Goal: Task Accomplishment & Management: Complete application form

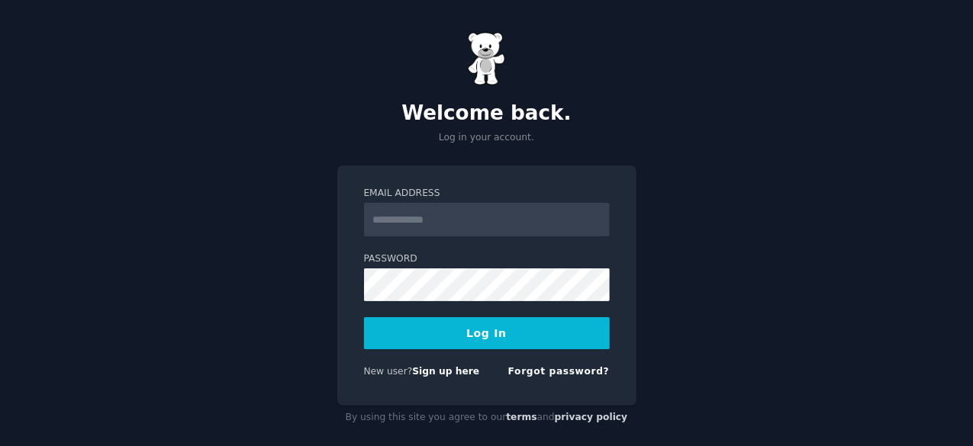
scroll to position [14, 0]
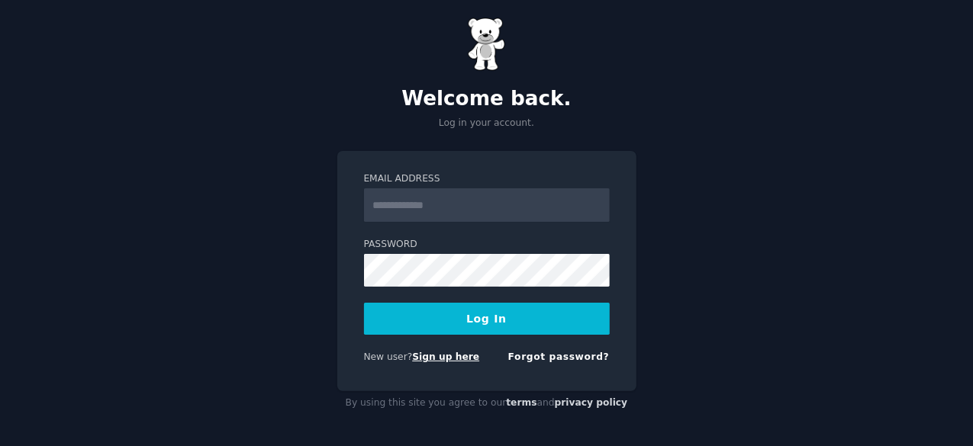
click at [442, 358] on link "Sign up here" at bounding box center [445, 357] width 67 height 11
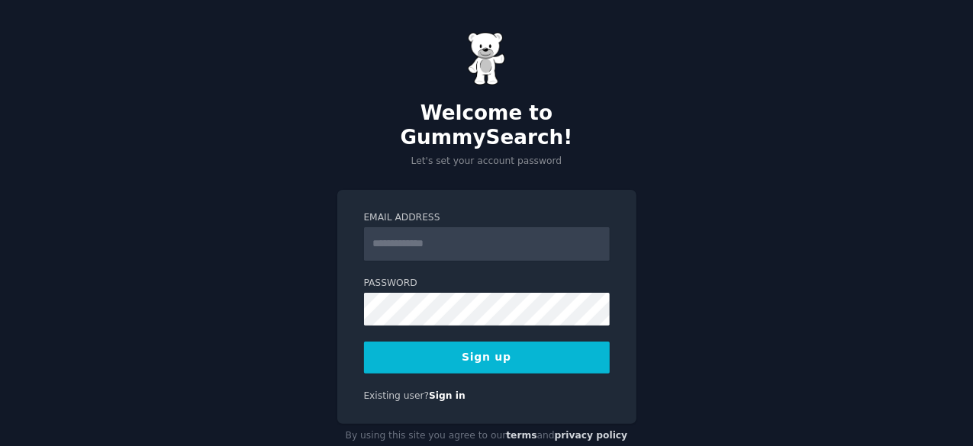
click at [424, 227] on input "Email Address" at bounding box center [487, 244] width 246 height 34
drag, startPoint x: 424, startPoint y: 224, endPoint x: 401, endPoint y: 214, distance: 25.4
click at [401, 227] on input "Email Address" at bounding box center [487, 244] width 246 height 34
type input "**********"
click at [429, 391] on link "Sign in" at bounding box center [447, 396] width 37 height 11
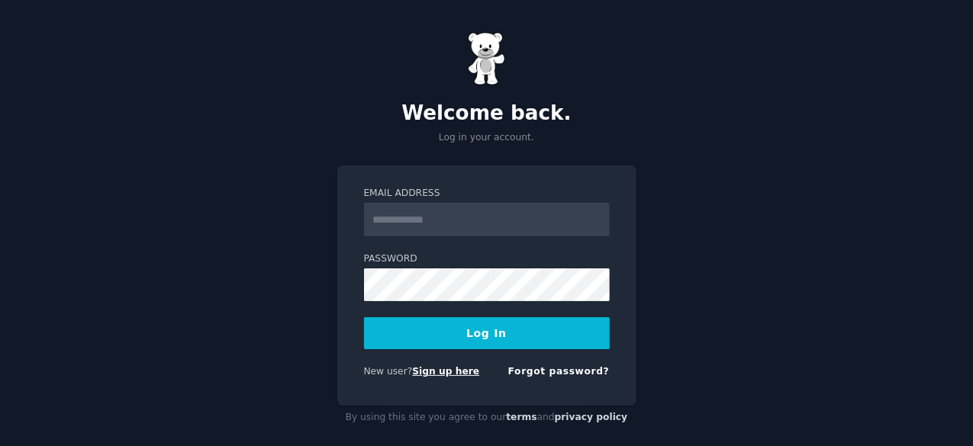
click at [446, 372] on link "Sign up here" at bounding box center [445, 371] width 67 height 11
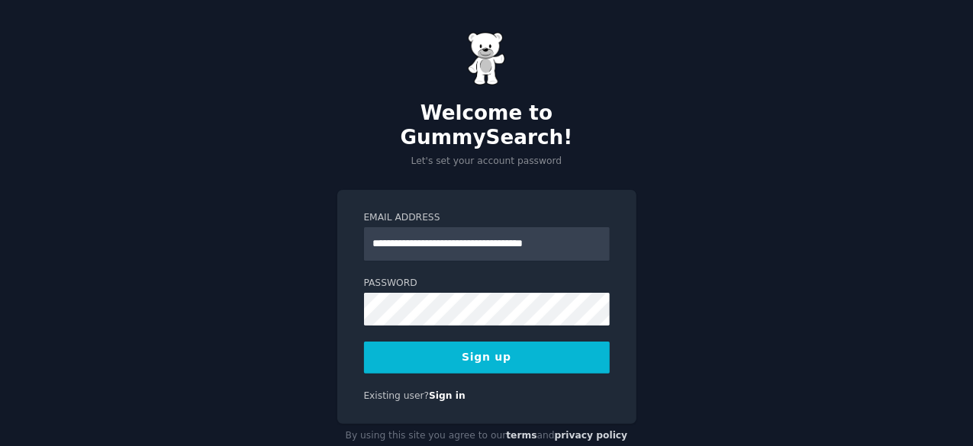
click at [464, 342] on button "Sign up" at bounding box center [487, 358] width 246 height 32
click at [423, 227] on input "**********" at bounding box center [487, 244] width 246 height 34
click at [424, 227] on input "**********" at bounding box center [487, 244] width 246 height 34
type input "**********"
click at [478, 342] on button "Sign up" at bounding box center [487, 358] width 246 height 32
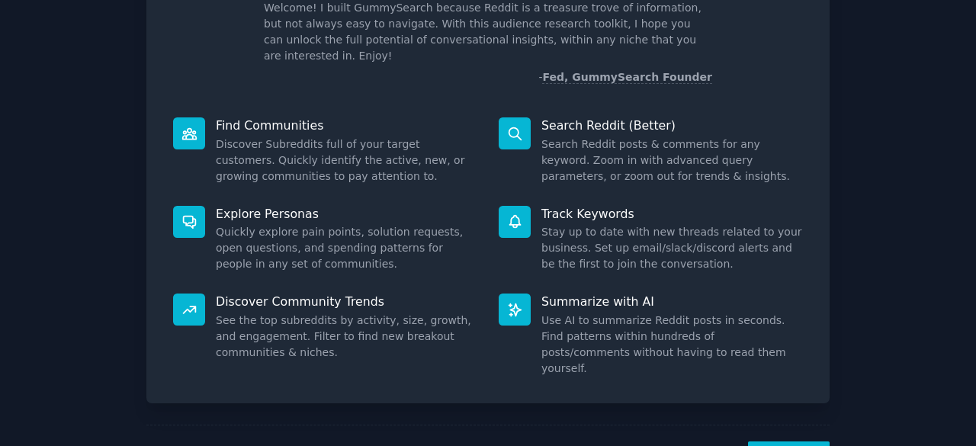
scroll to position [150, 0]
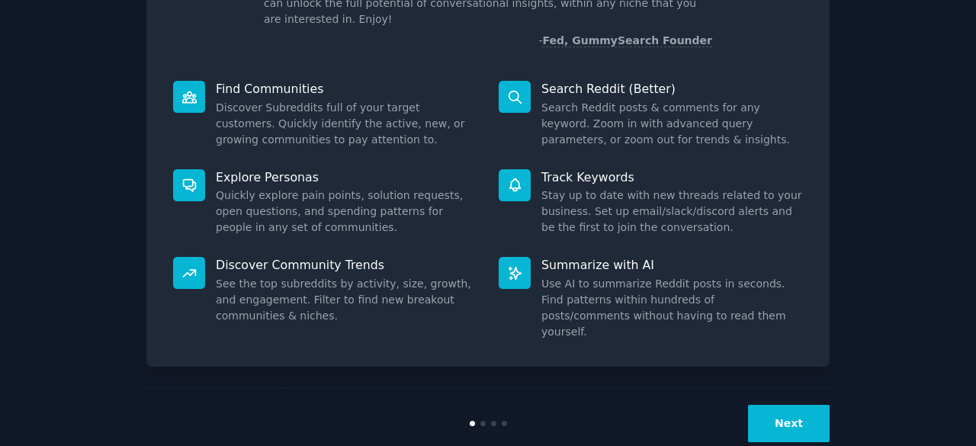
click at [763, 405] on button "Next" at bounding box center [789, 423] width 82 height 37
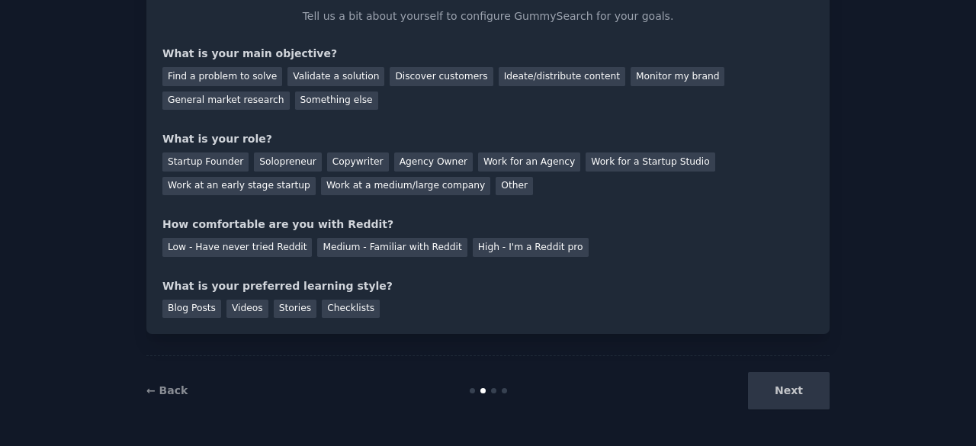
click at [769, 381] on div "Next" at bounding box center [716, 390] width 228 height 37
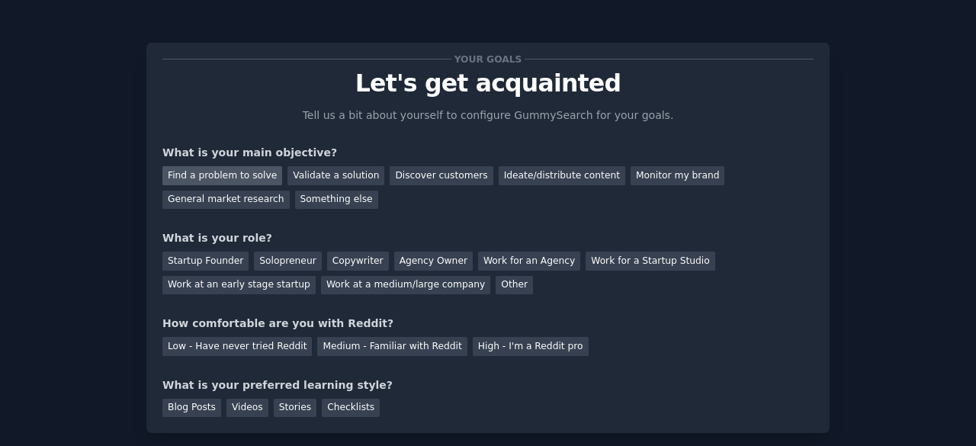
click at [224, 176] on div "Find a problem to solve" at bounding box center [222, 175] width 120 height 19
click at [314, 176] on div "Validate a solution" at bounding box center [336, 175] width 97 height 19
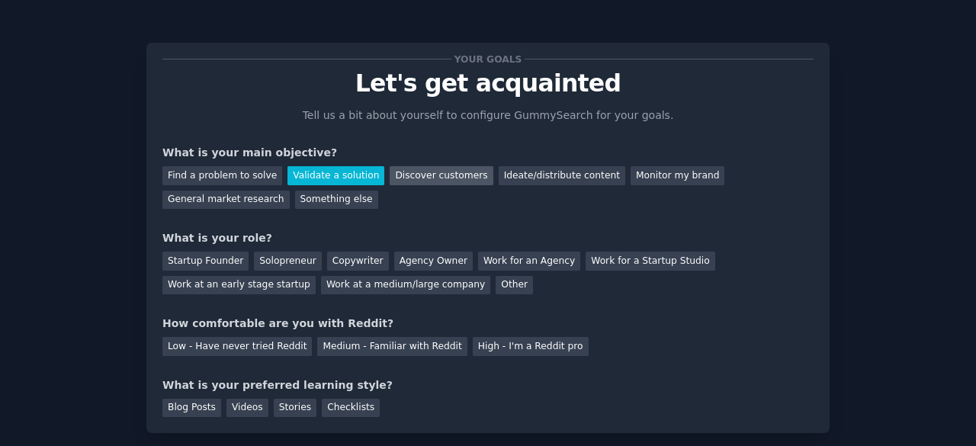
click at [406, 169] on div "Discover customers" at bounding box center [441, 175] width 103 height 19
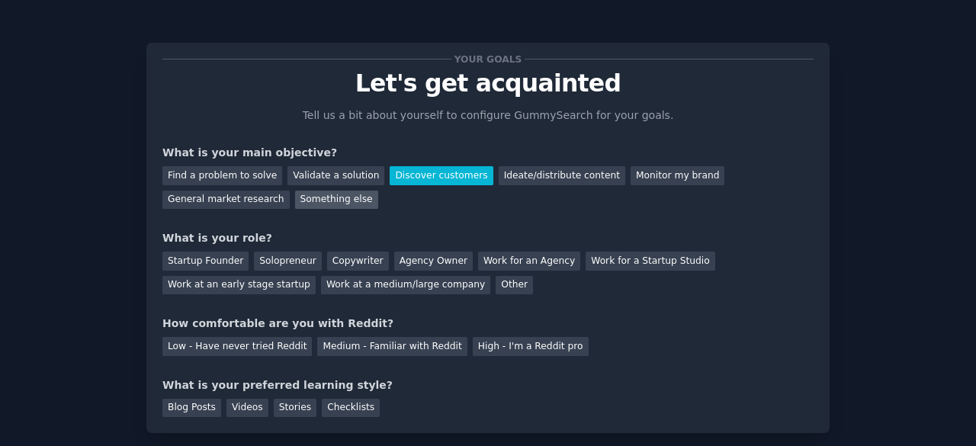
click at [295, 201] on div "Something else" at bounding box center [336, 200] width 83 height 19
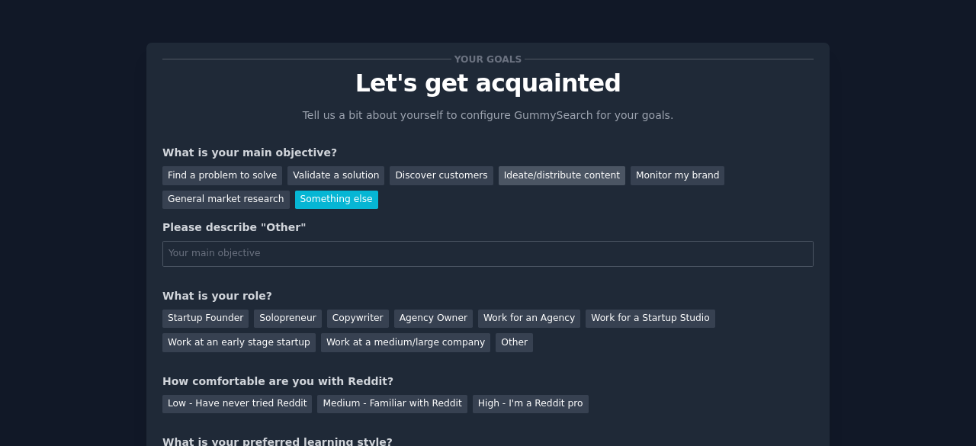
click at [548, 173] on div "Ideate/distribute content" at bounding box center [562, 175] width 127 height 19
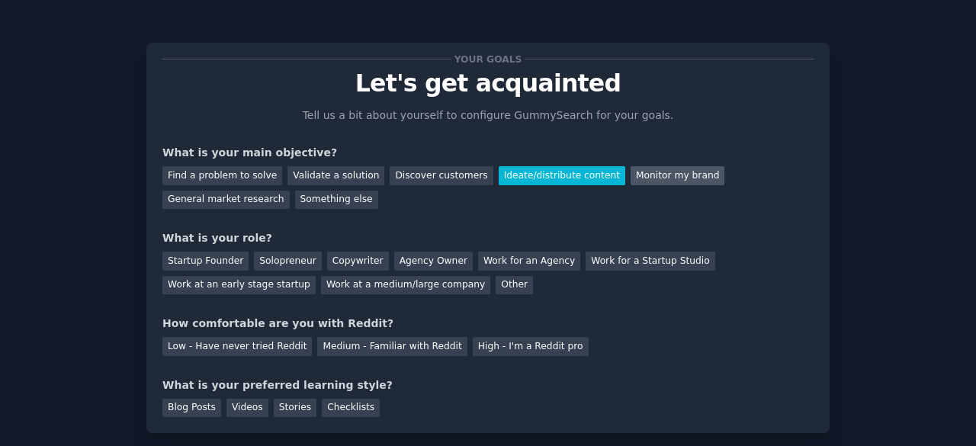
click at [631, 179] on div "Monitor my brand" at bounding box center [678, 175] width 94 height 19
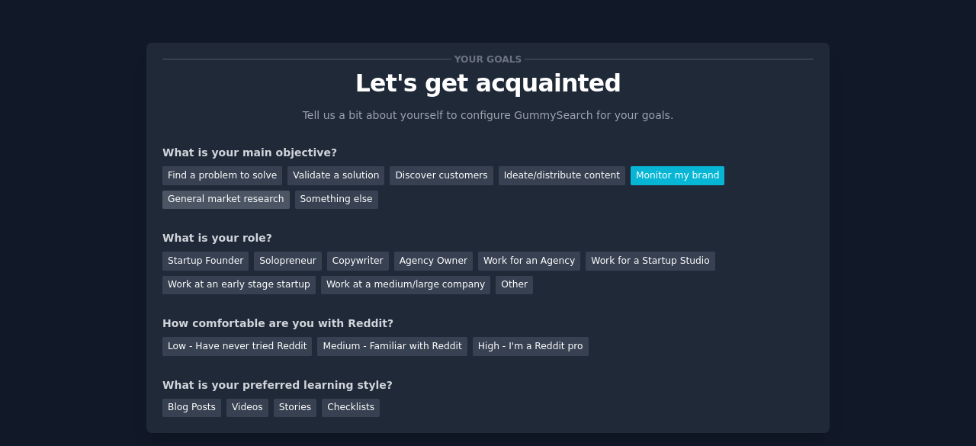
click at [290, 191] on div "General market research" at bounding box center [225, 200] width 127 height 19
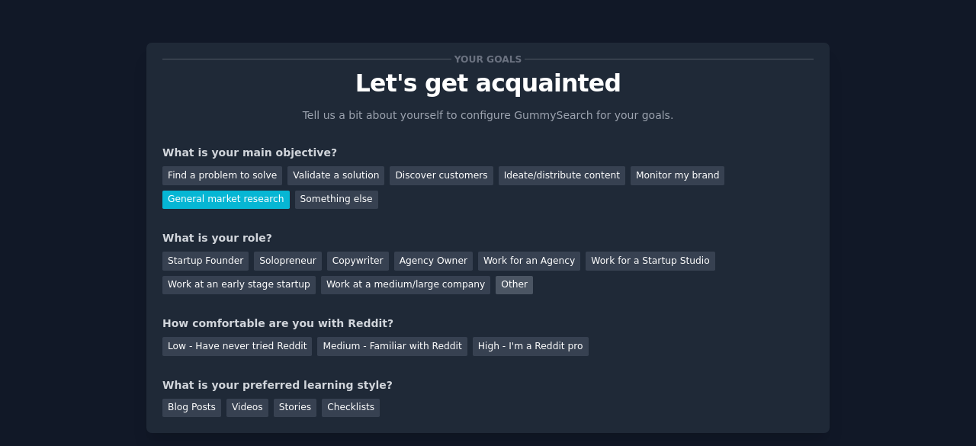
click at [496, 288] on div "Other" at bounding box center [514, 285] width 37 height 19
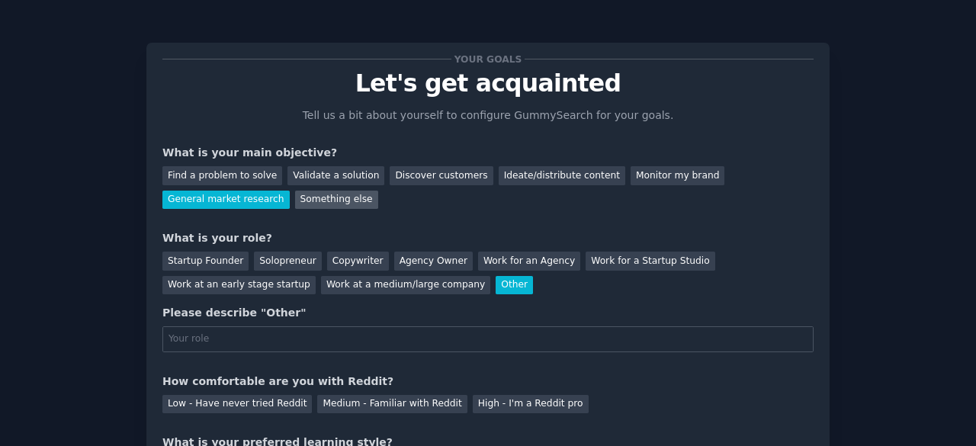
click at [295, 206] on div "Something else" at bounding box center [336, 200] width 83 height 19
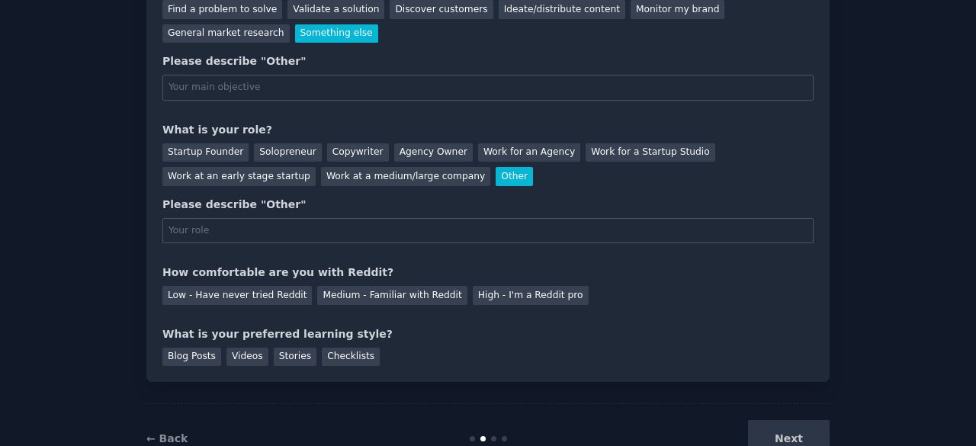
scroll to position [170, 0]
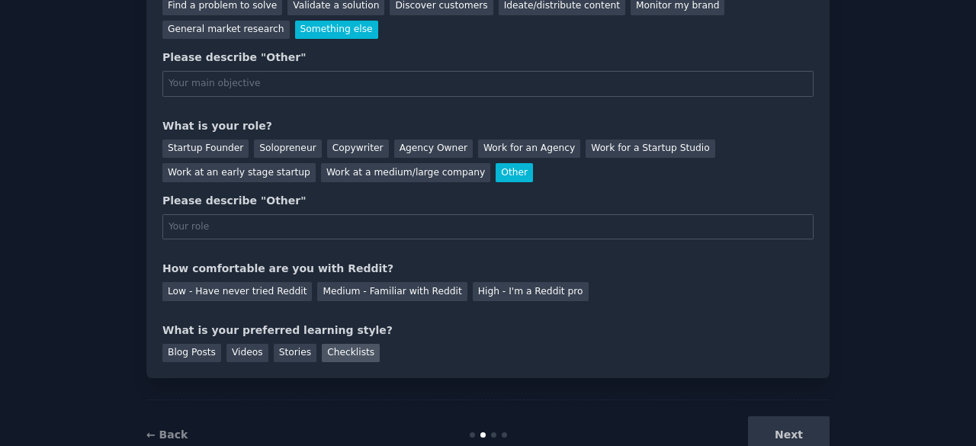
click at [334, 353] on div "Checklists" at bounding box center [351, 353] width 58 height 19
click at [502, 291] on div "High - I'm a Reddit pro" at bounding box center [531, 291] width 116 height 19
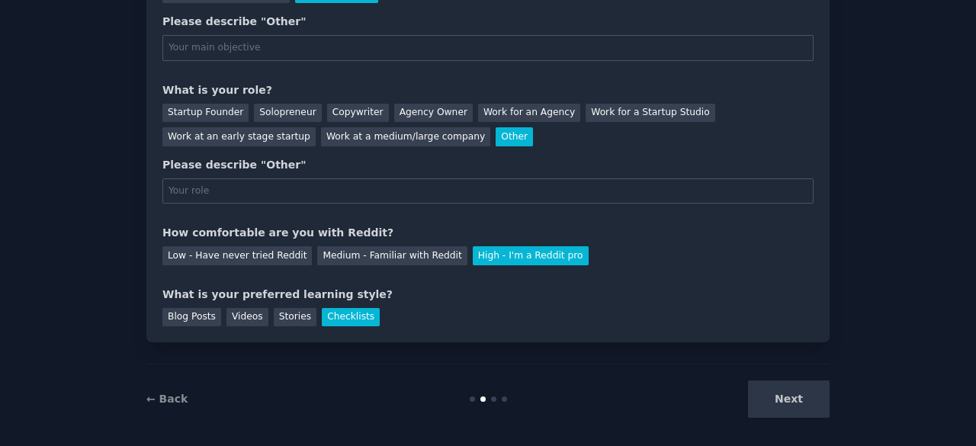
scroll to position [214, 0]
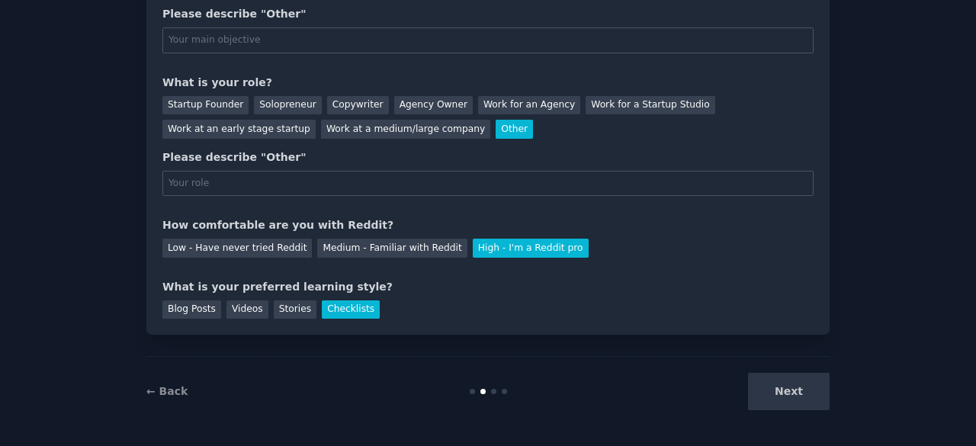
click at [790, 396] on div "Next" at bounding box center [716, 391] width 228 height 37
click at [298, 167] on div "Please describe "Other"" at bounding box center [487, 173] width 651 height 47
click at [298, 181] on input "text" at bounding box center [487, 184] width 651 height 26
type input "jj"
click at [302, 40] on input "text" at bounding box center [487, 40] width 651 height 26
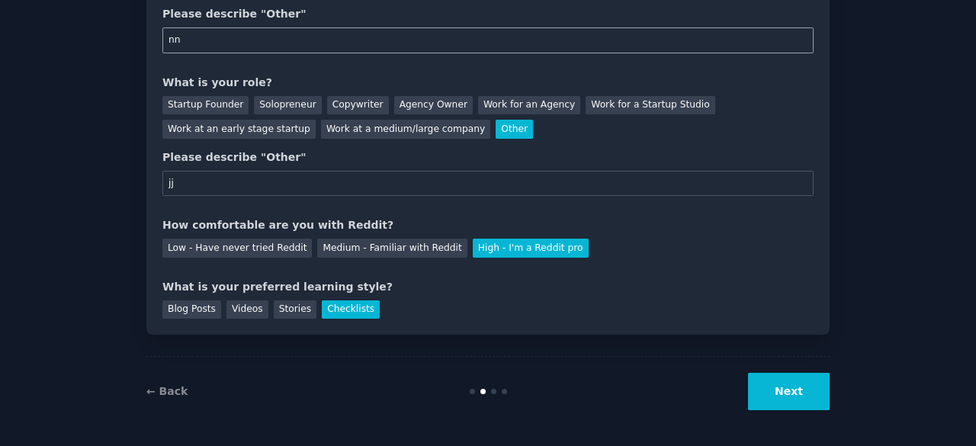
type input "nn"
click at [783, 399] on button "Next" at bounding box center [789, 391] width 82 height 37
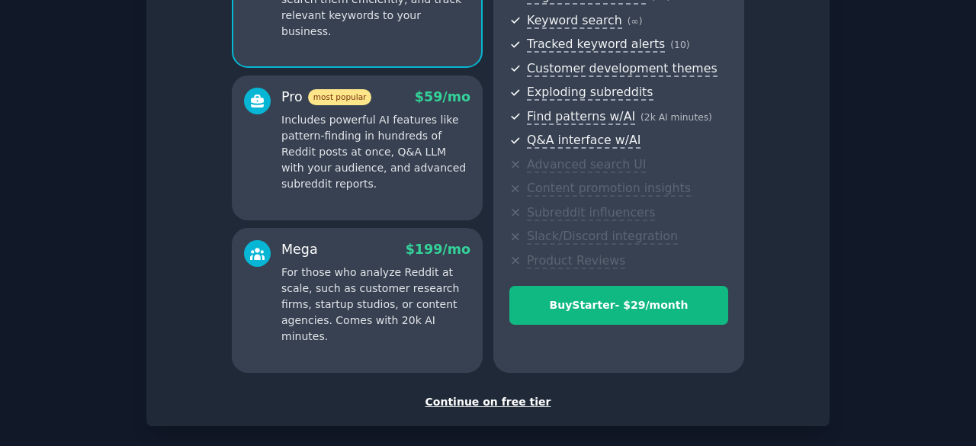
click at [497, 396] on div "Continue on free tier" at bounding box center [487, 402] width 651 height 16
